Goal: Task Accomplishment & Management: Manage account settings

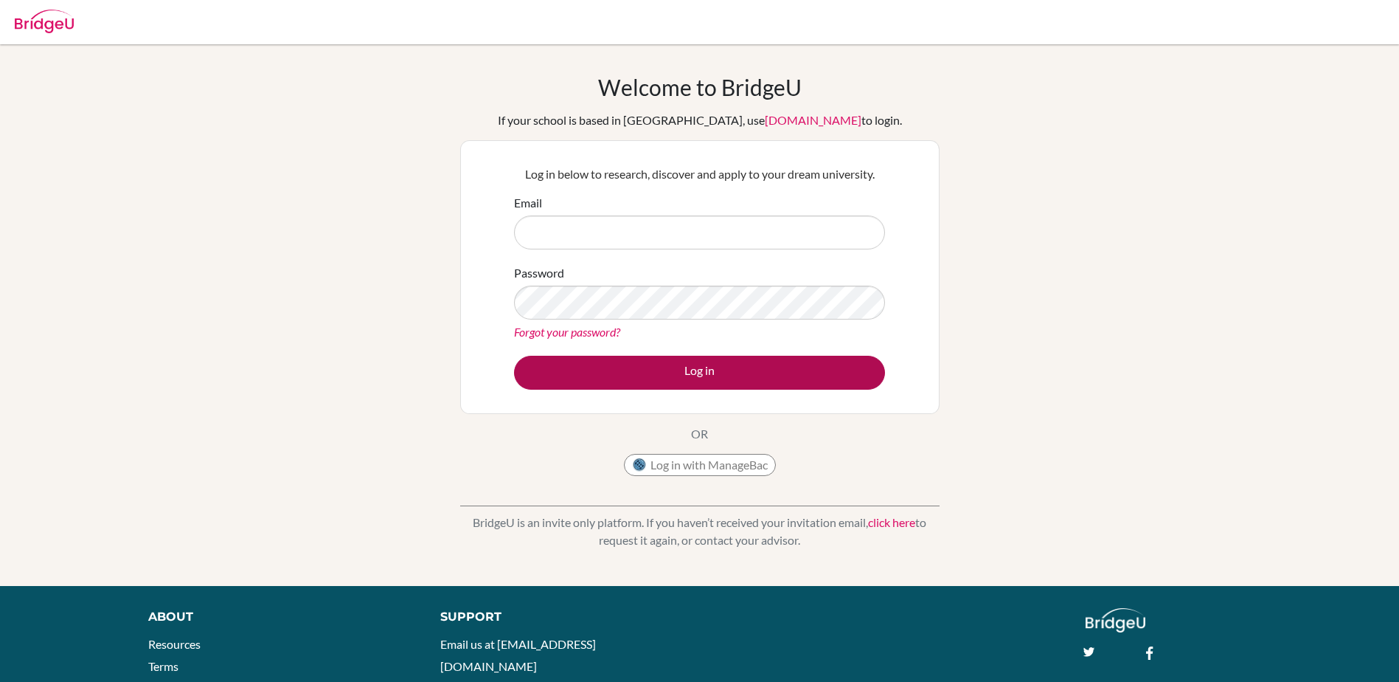
type input "careers@wincoll.ac.uk"
click at [618, 366] on button "Log in" at bounding box center [699, 373] width 371 height 34
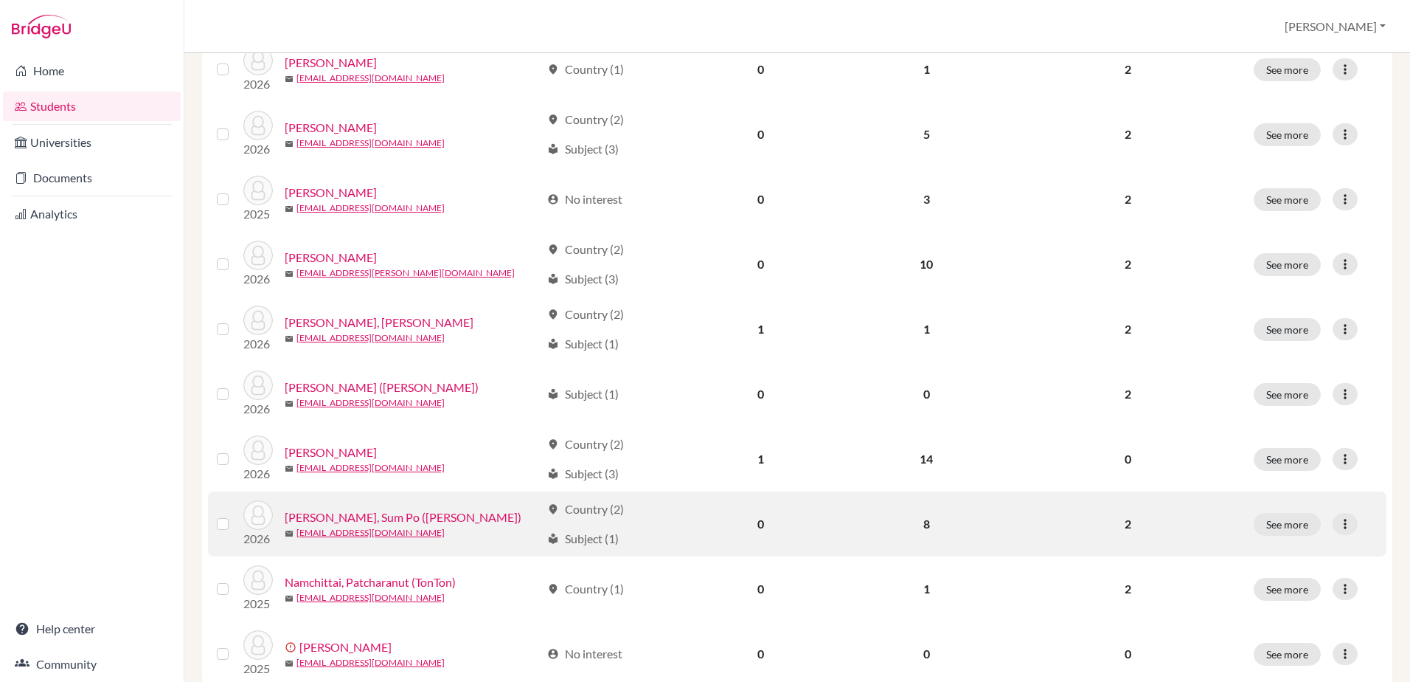
scroll to position [1006, 0]
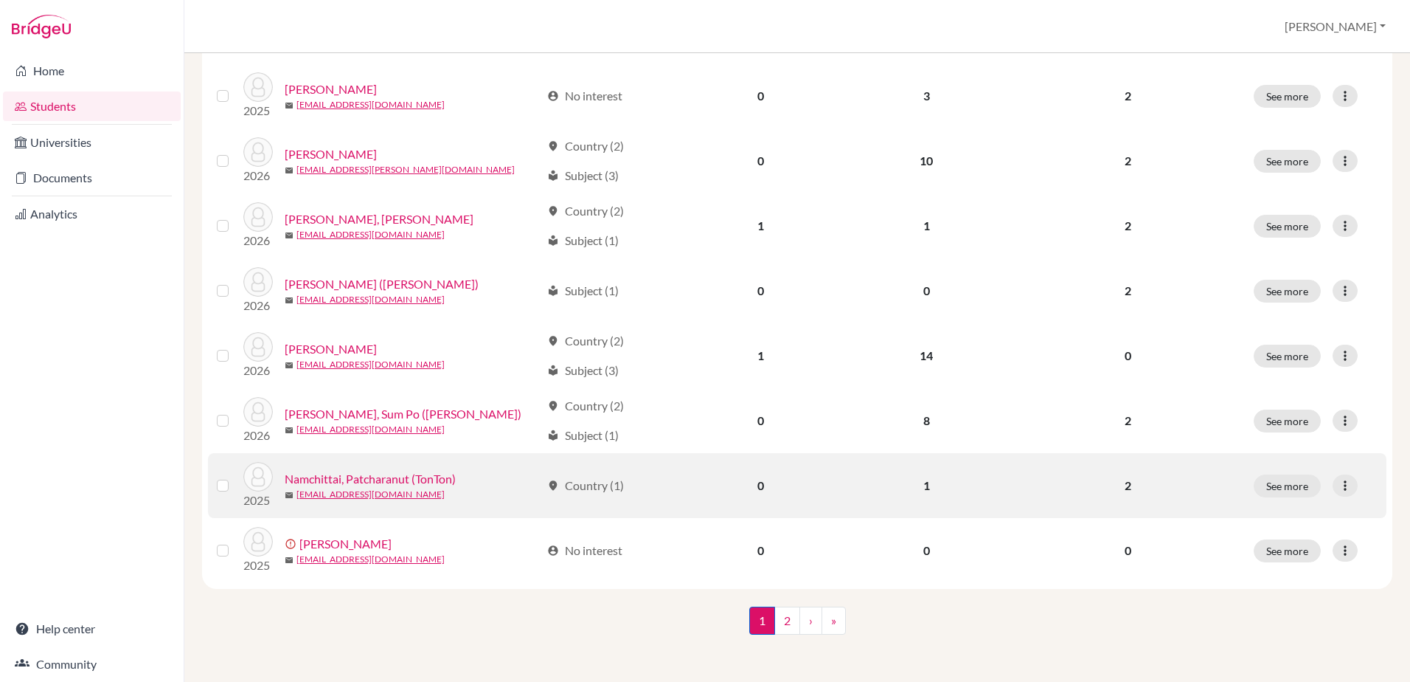
click at [356, 477] on link "Namchittai, Patcharanut (TonTon)" at bounding box center [370, 479] width 171 height 18
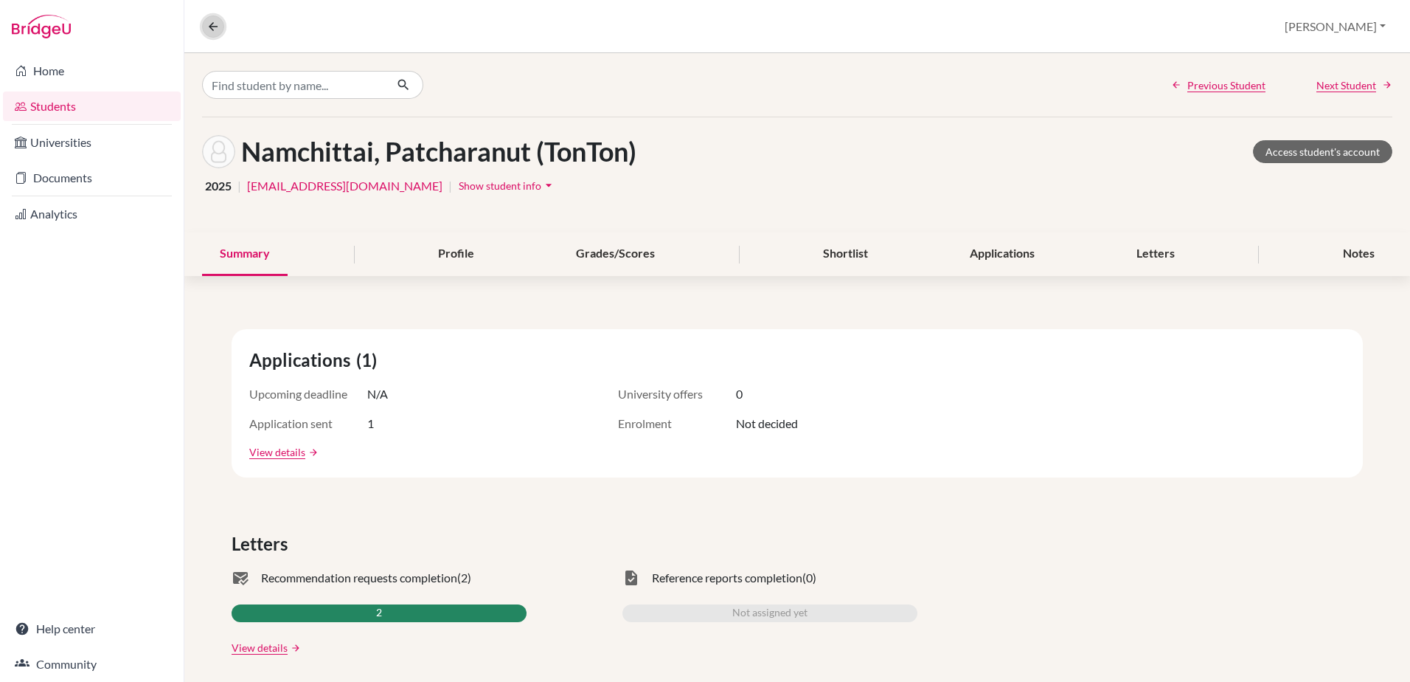
click at [215, 25] on icon at bounding box center [213, 26] width 13 height 13
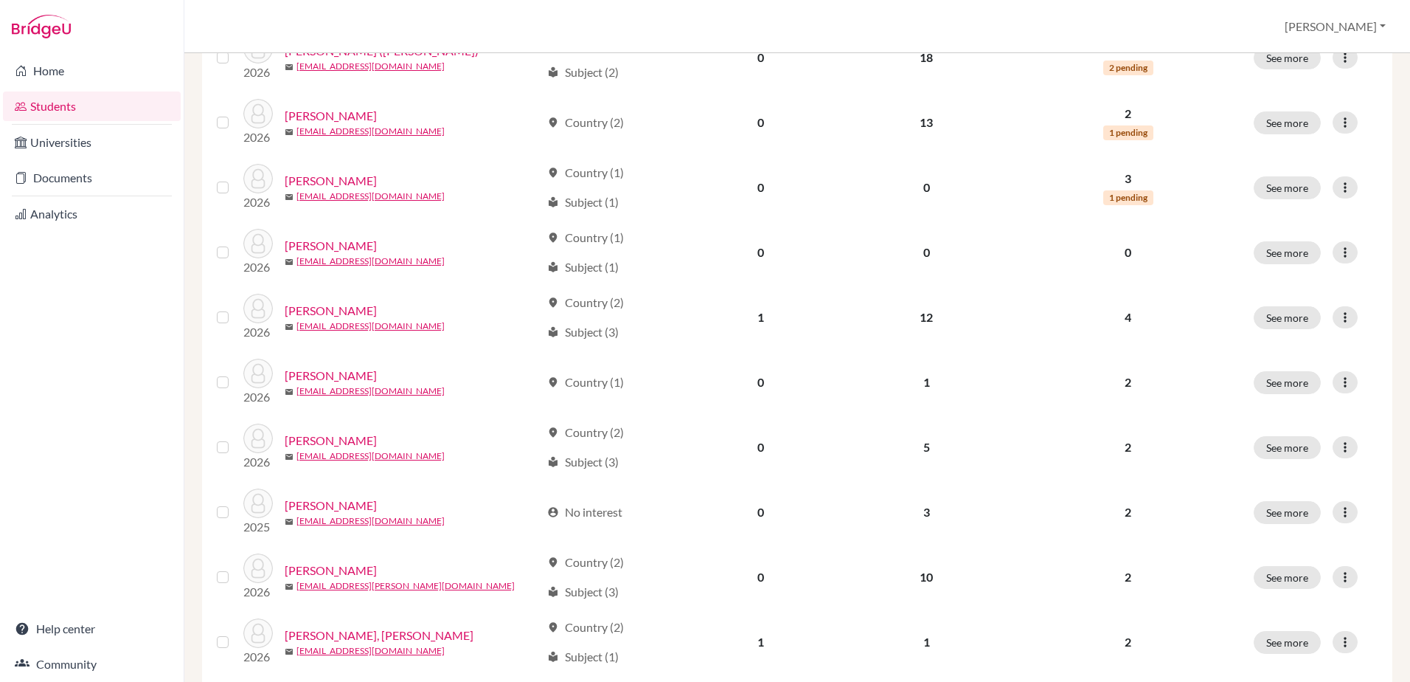
scroll to position [1006, 0]
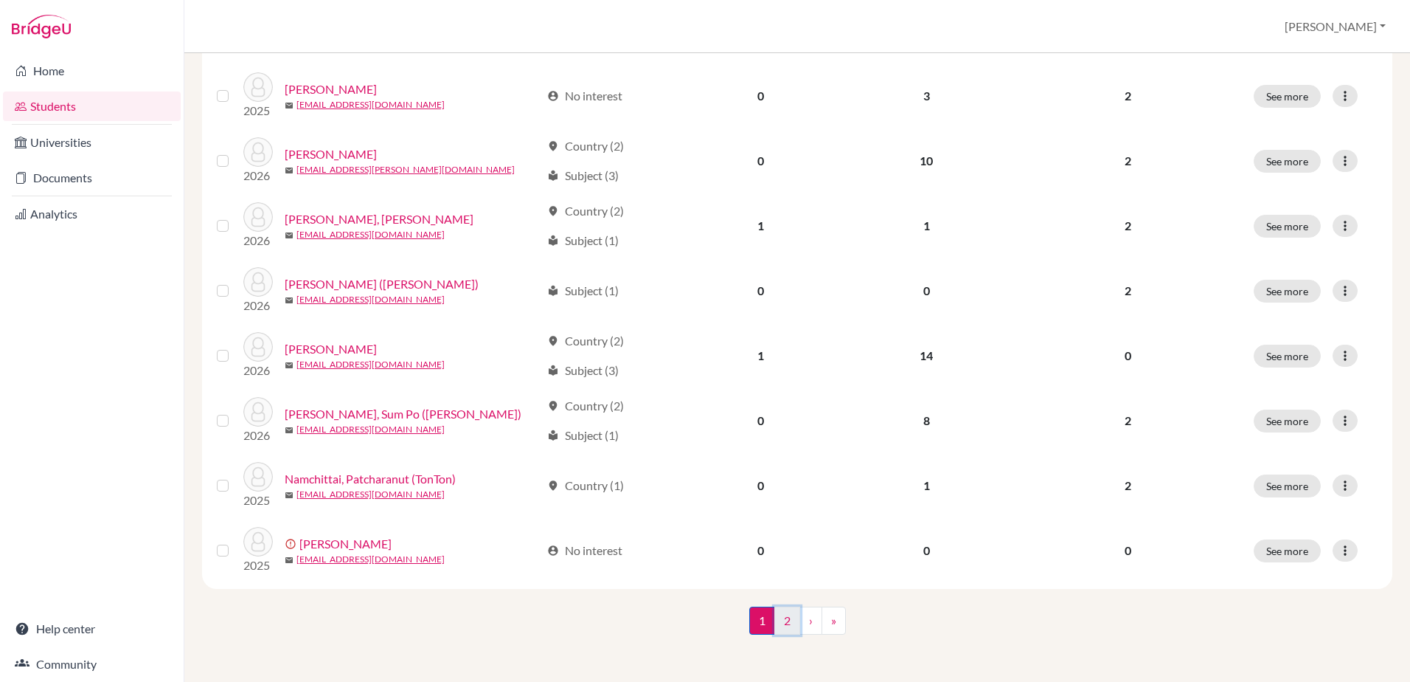
click at [782, 620] on link "2" at bounding box center [787, 620] width 26 height 28
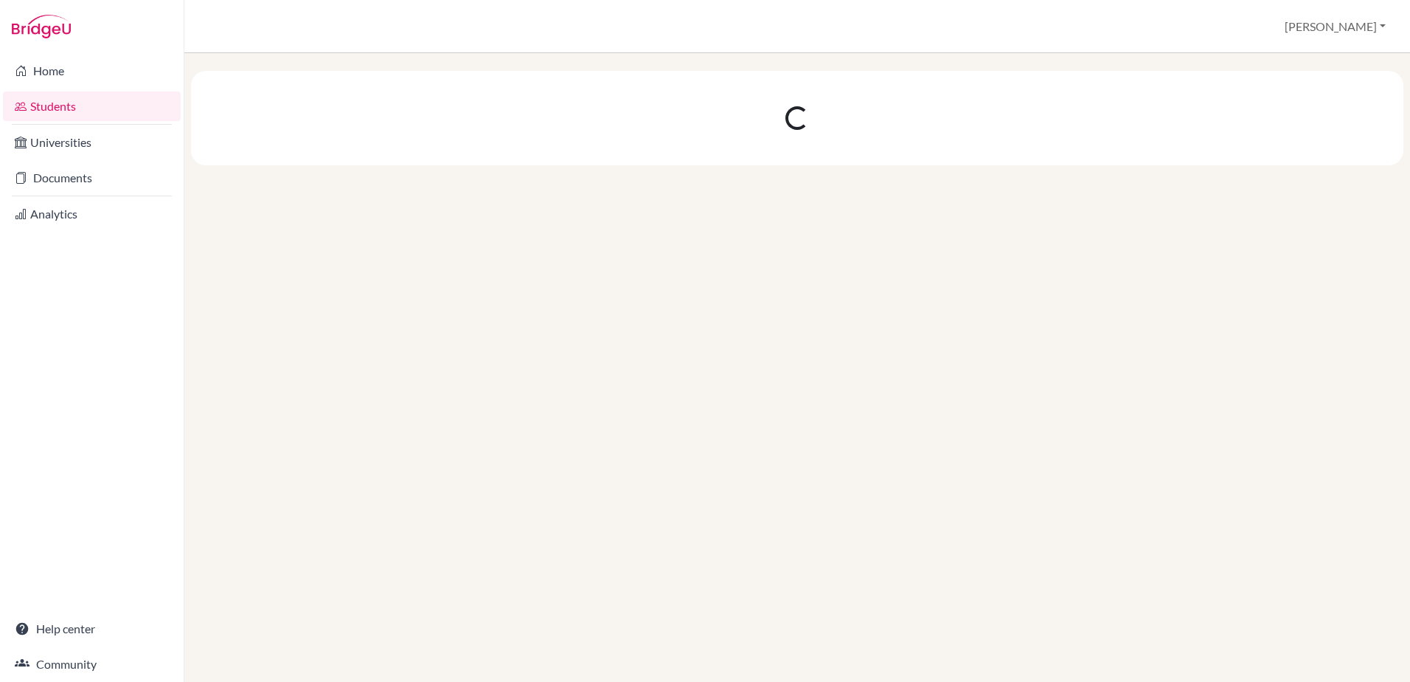
scroll to position [0, 0]
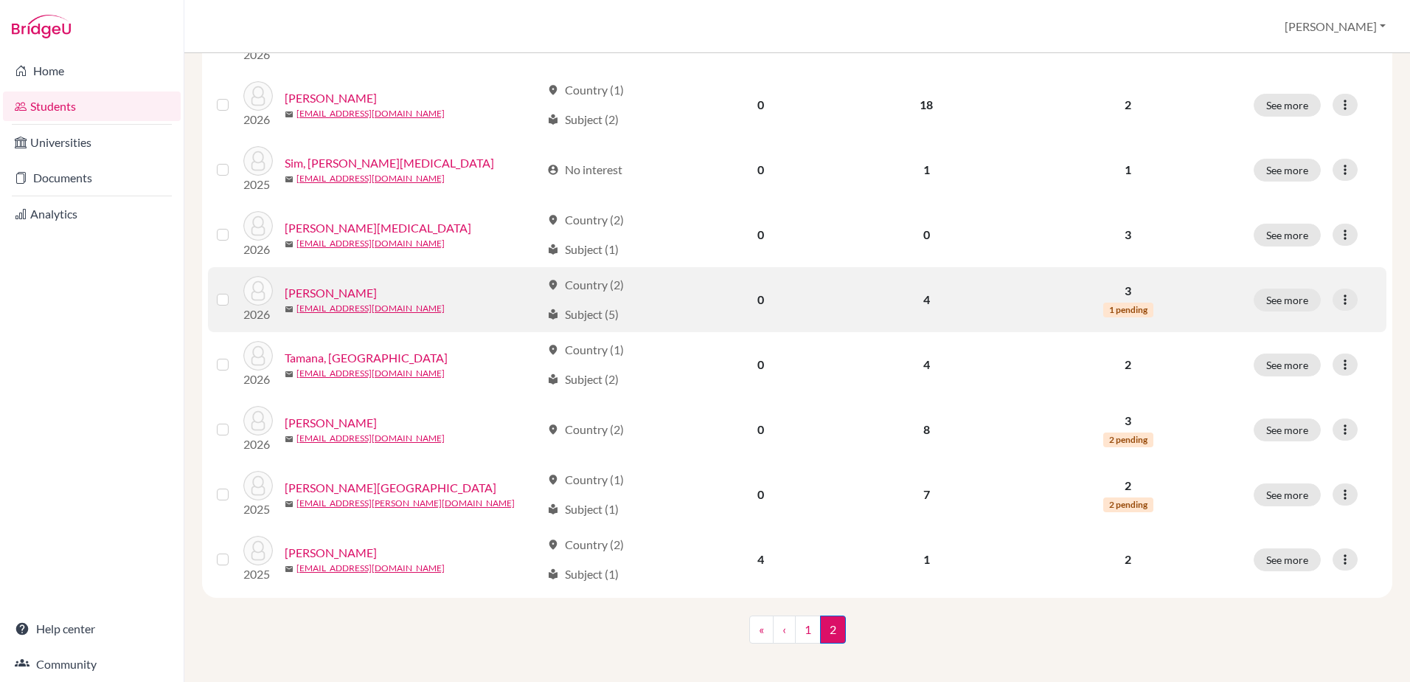
scroll to position [292, 0]
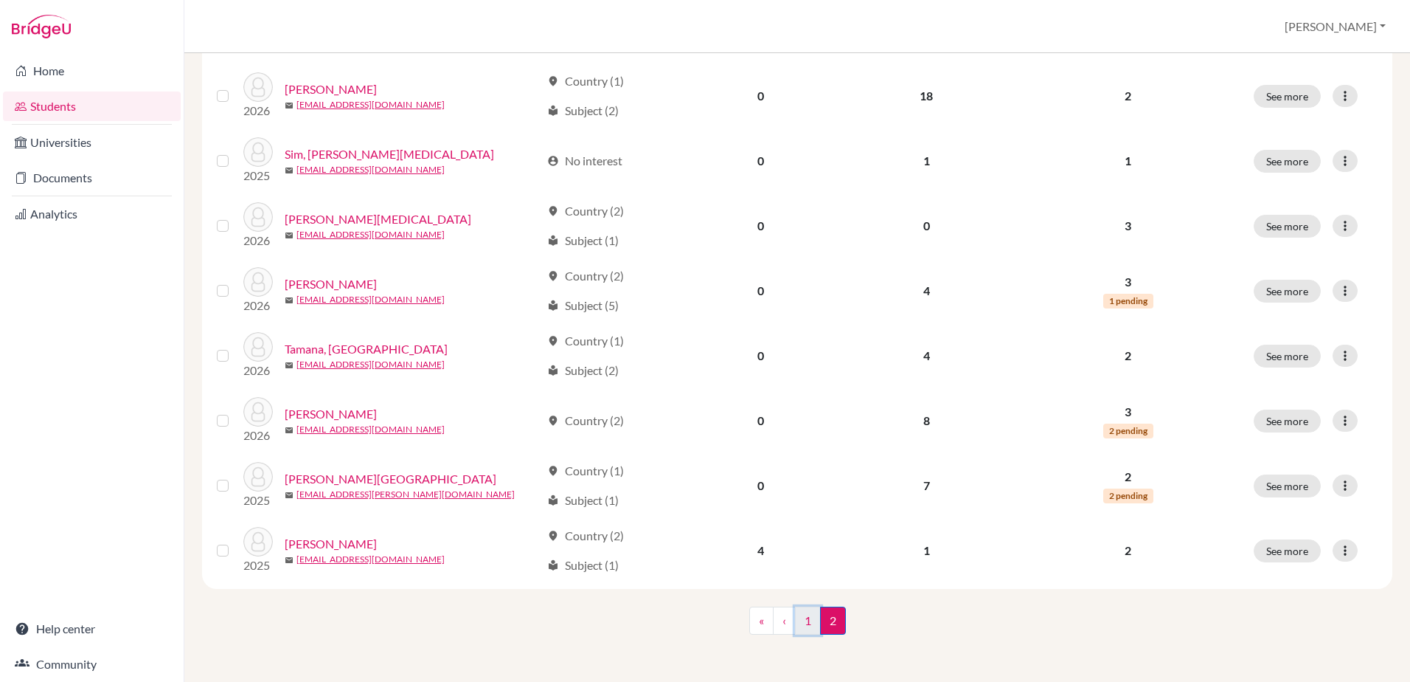
click at [799, 628] on link "1" at bounding box center [808, 620] width 26 height 28
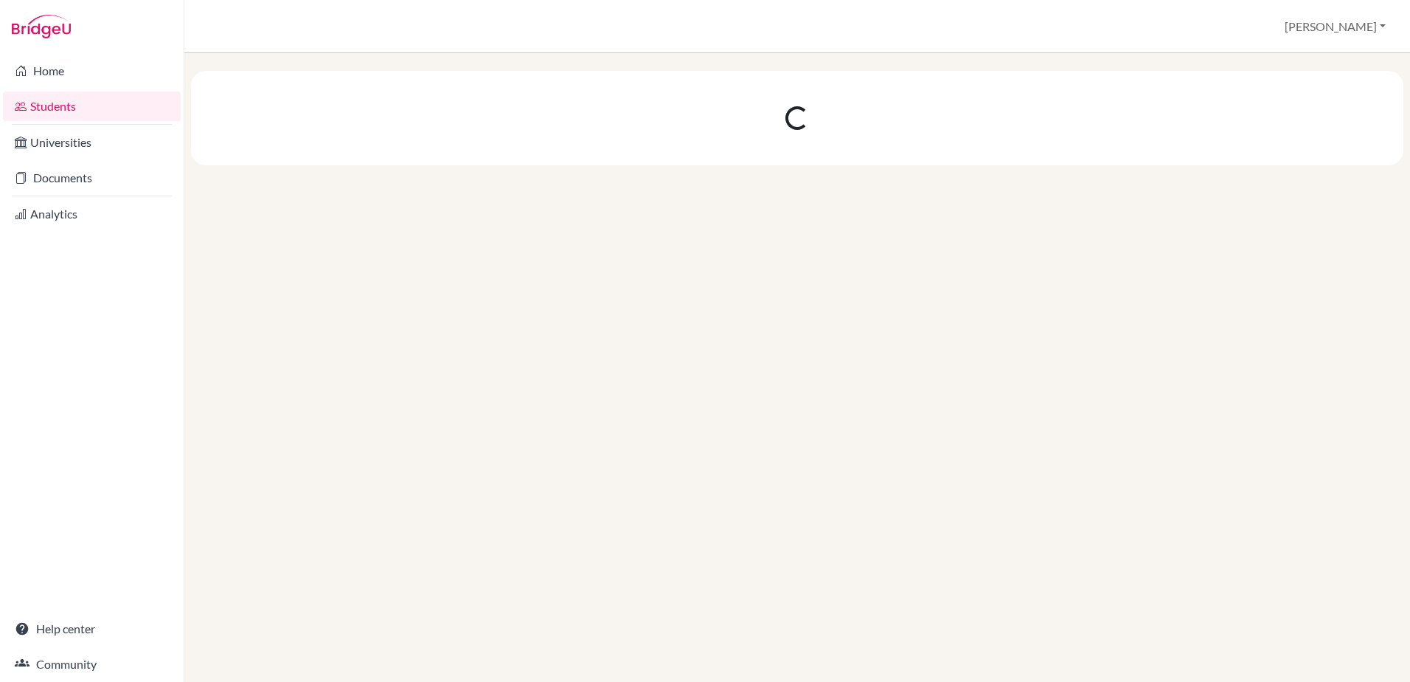
scroll to position [0, 0]
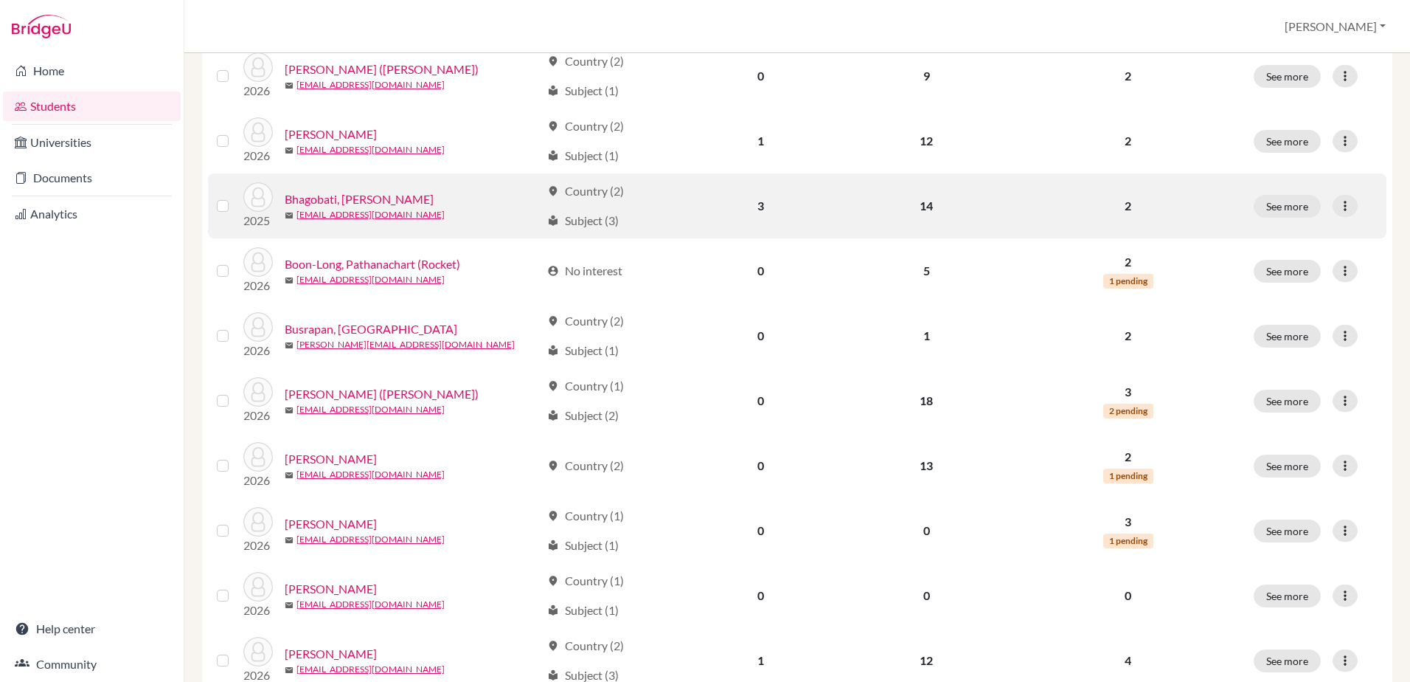
scroll to position [221, 0]
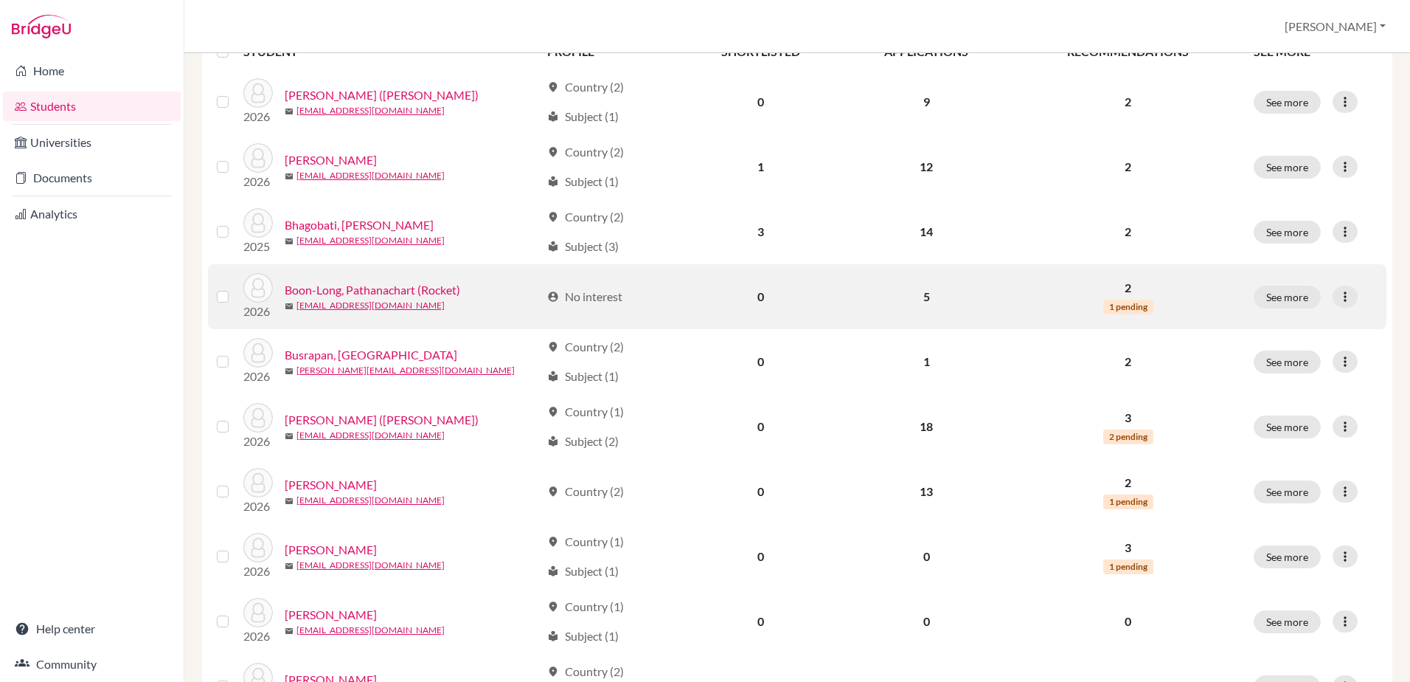
click at [351, 289] on link "Boon-Long, Pathanachart (Rocket)" at bounding box center [373, 290] width 176 height 18
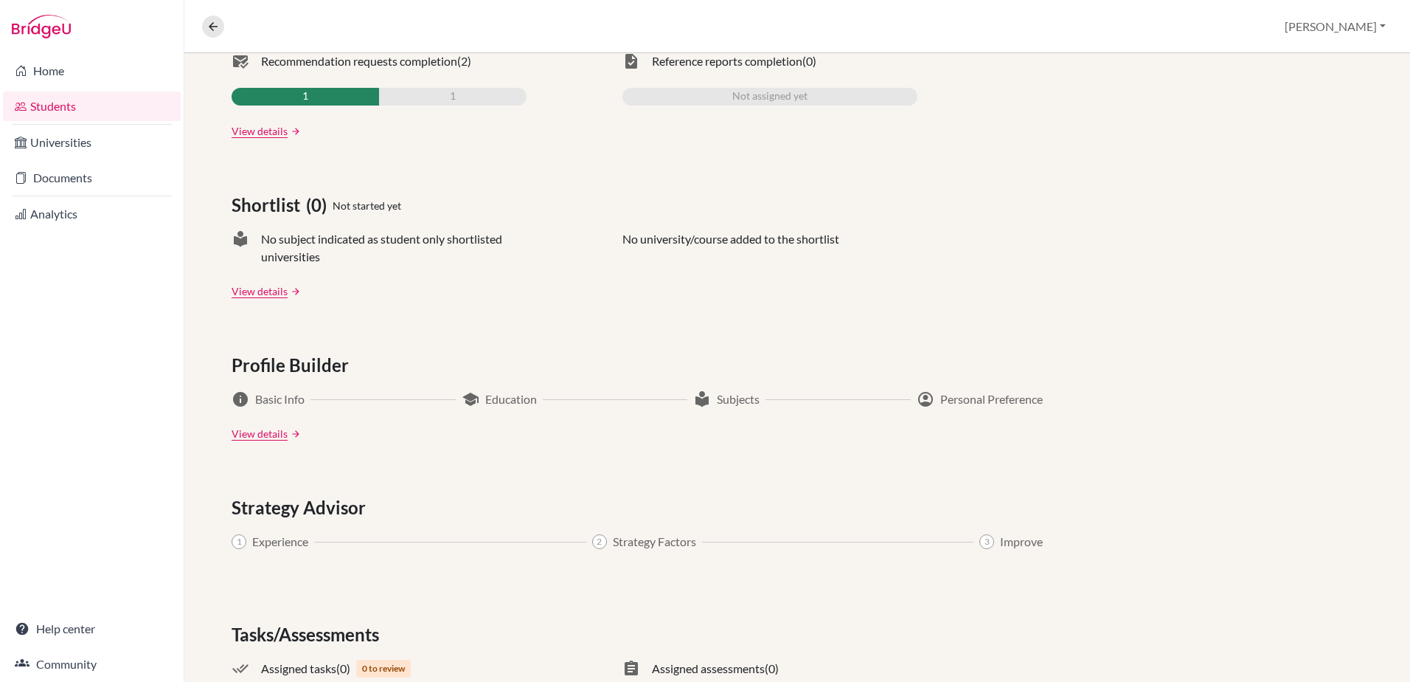
scroll to position [590, 0]
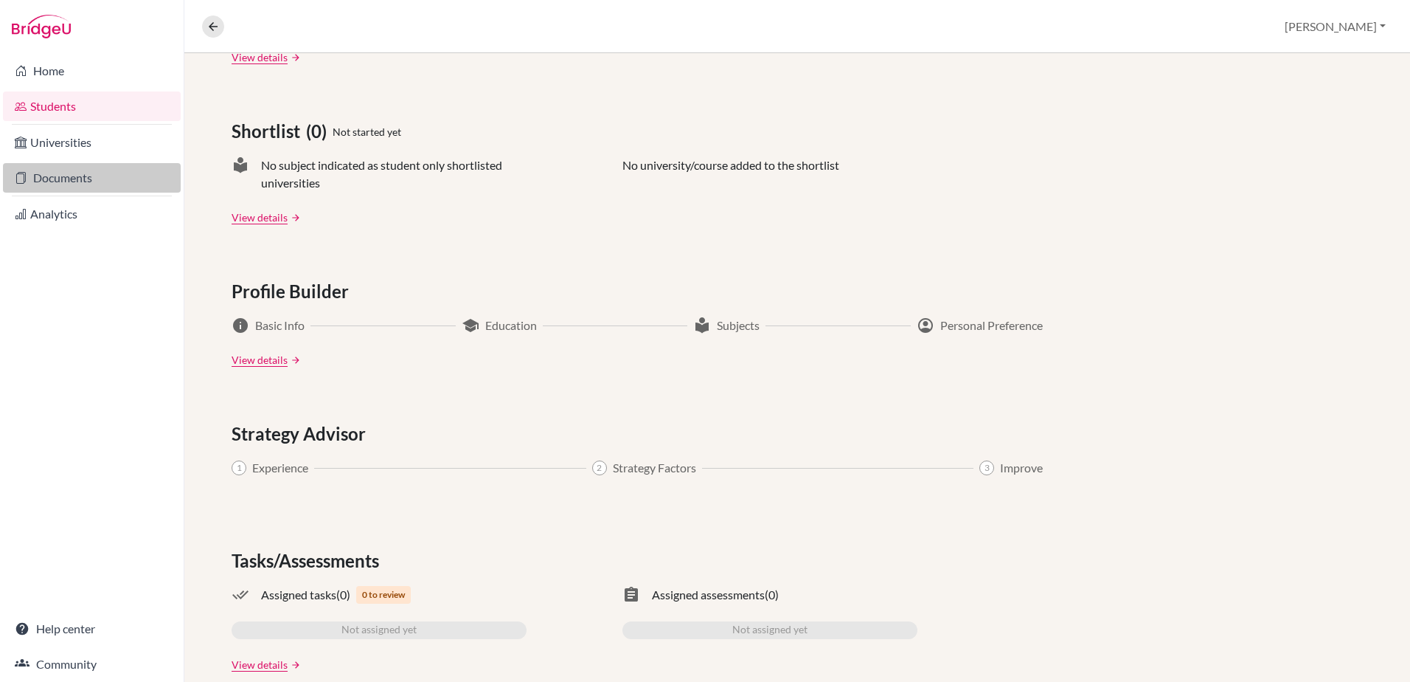
click at [60, 178] on link "Documents" at bounding box center [92, 178] width 178 height 30
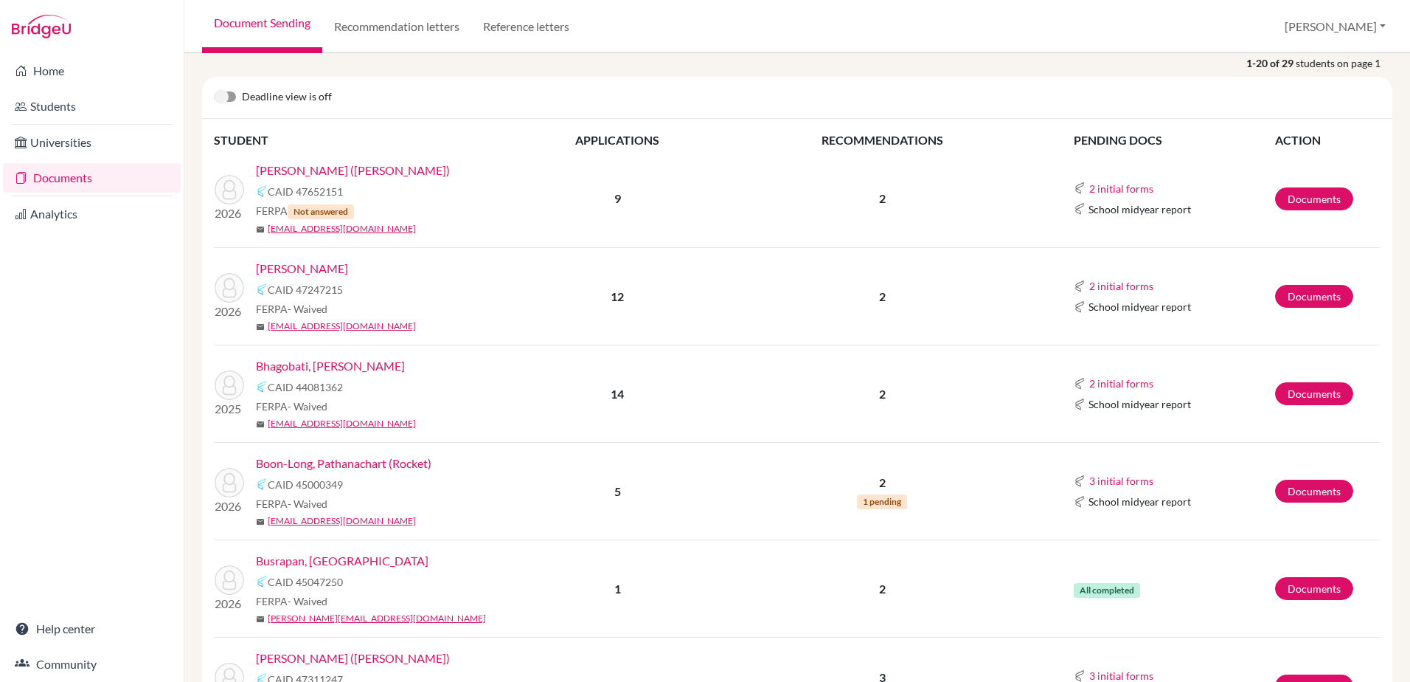
scroll to position [221, 0]
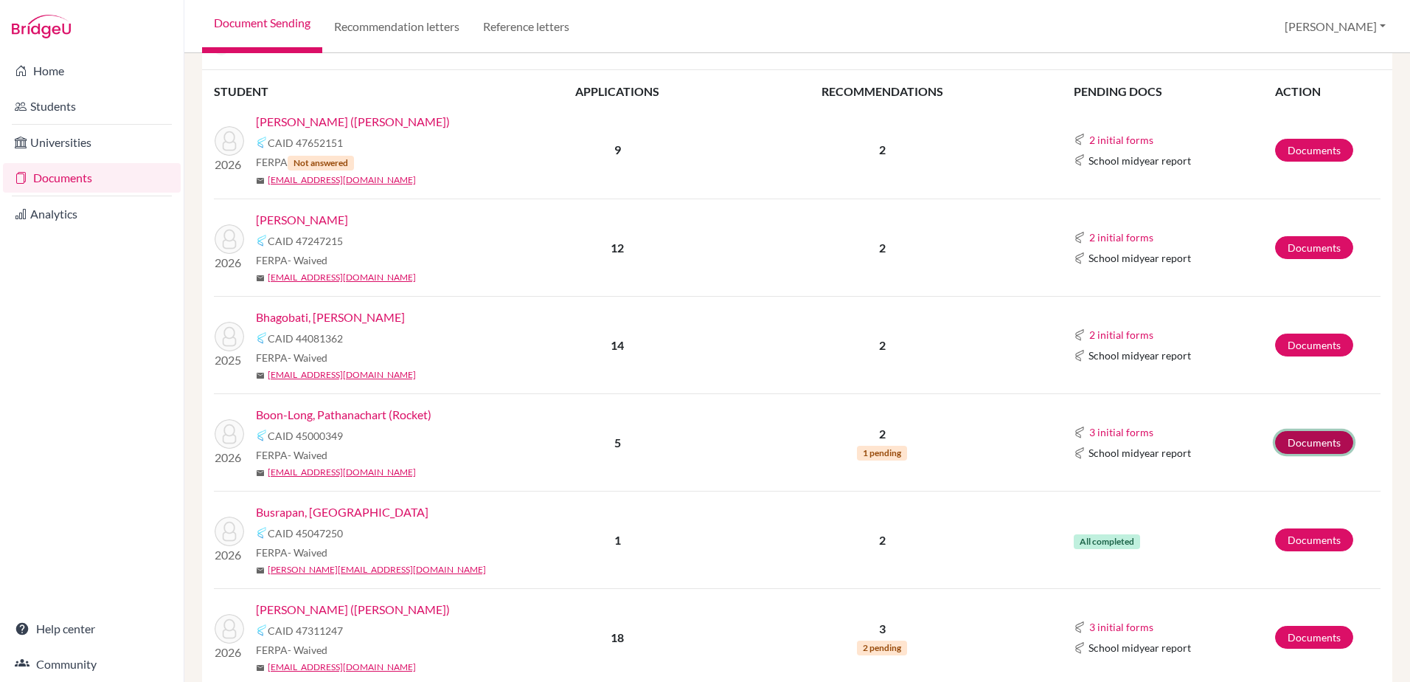
click at [1291, 436] on link "Documents" at bounding box center [1314, 442] width 78 height 23
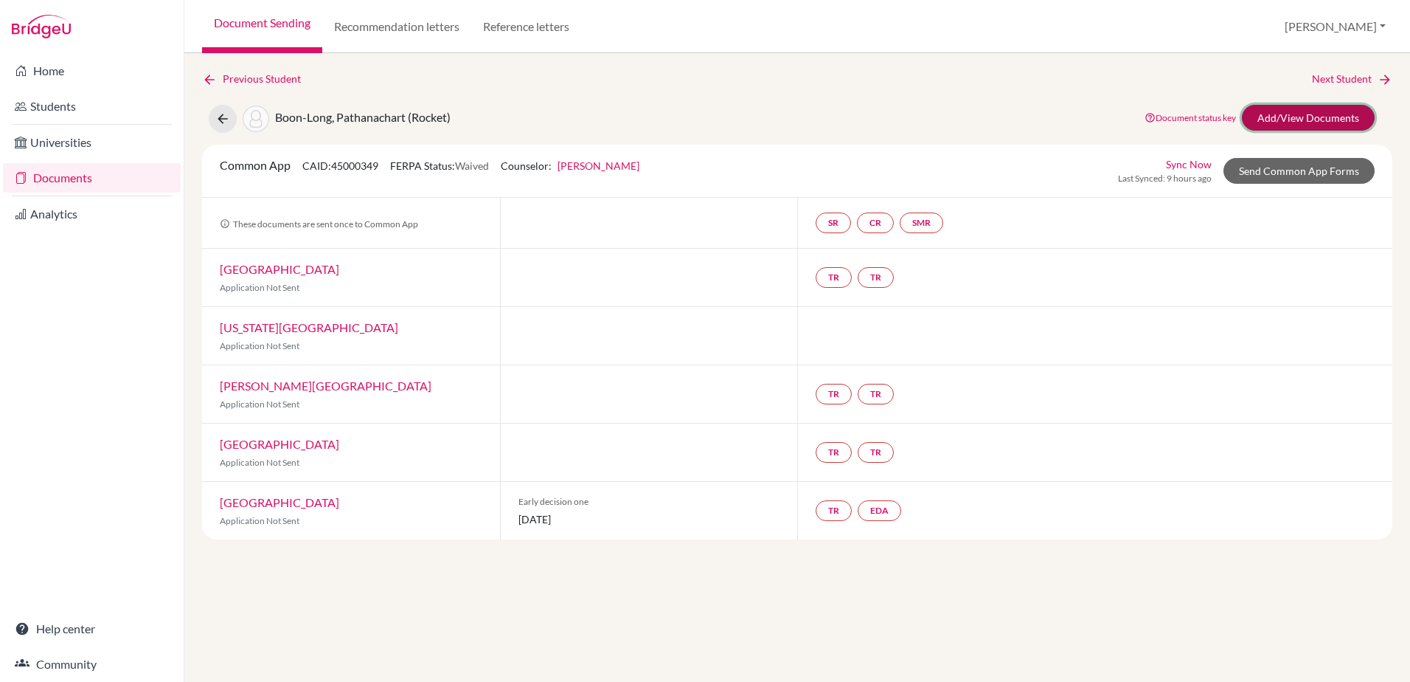
click at [1306, 117] on link "Add/View Documents" at bounding box center [1308, 118] width 133 height 26
